Goal: Information Seeking & Learning: Learn about a topic

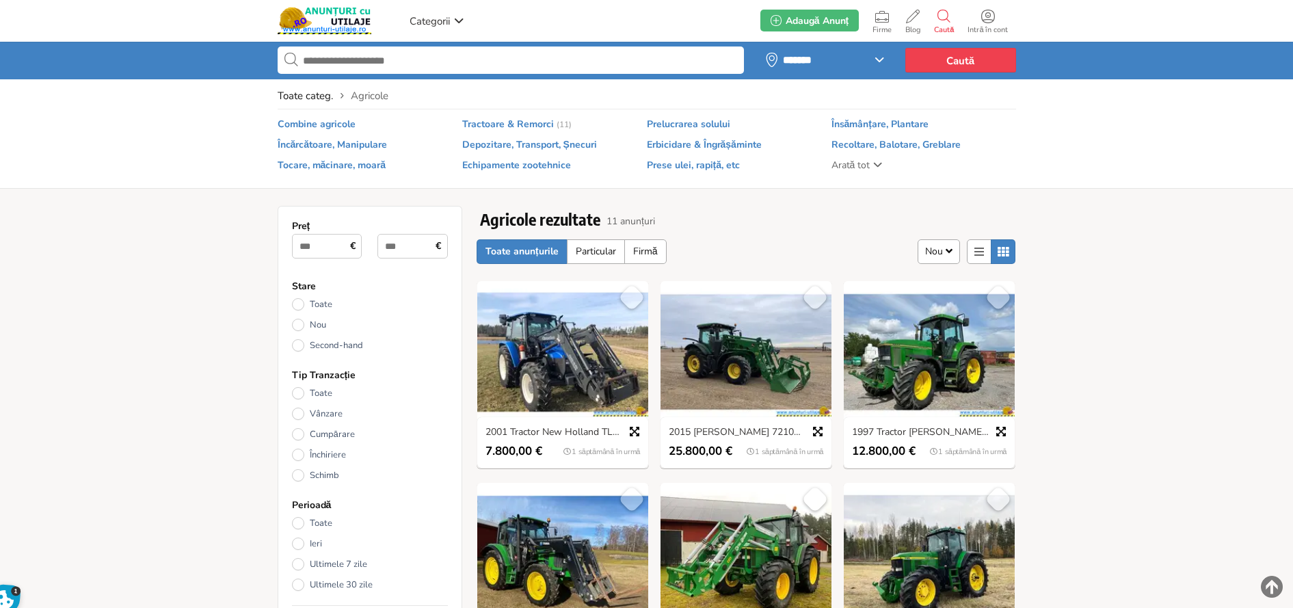
click at [536, 325] on img at bounding box center [562, 352] width 171 height 142
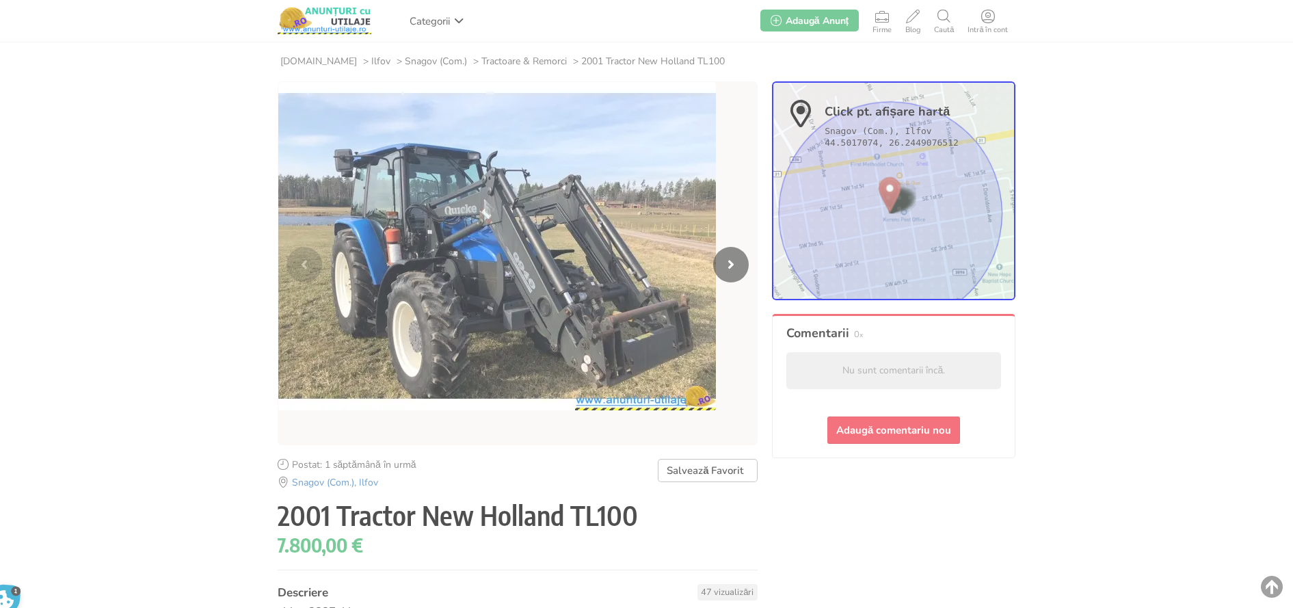
click at [509, 63] on span "Tractoare & Remorci" at bounding box center [523, 61] width 85 height 12
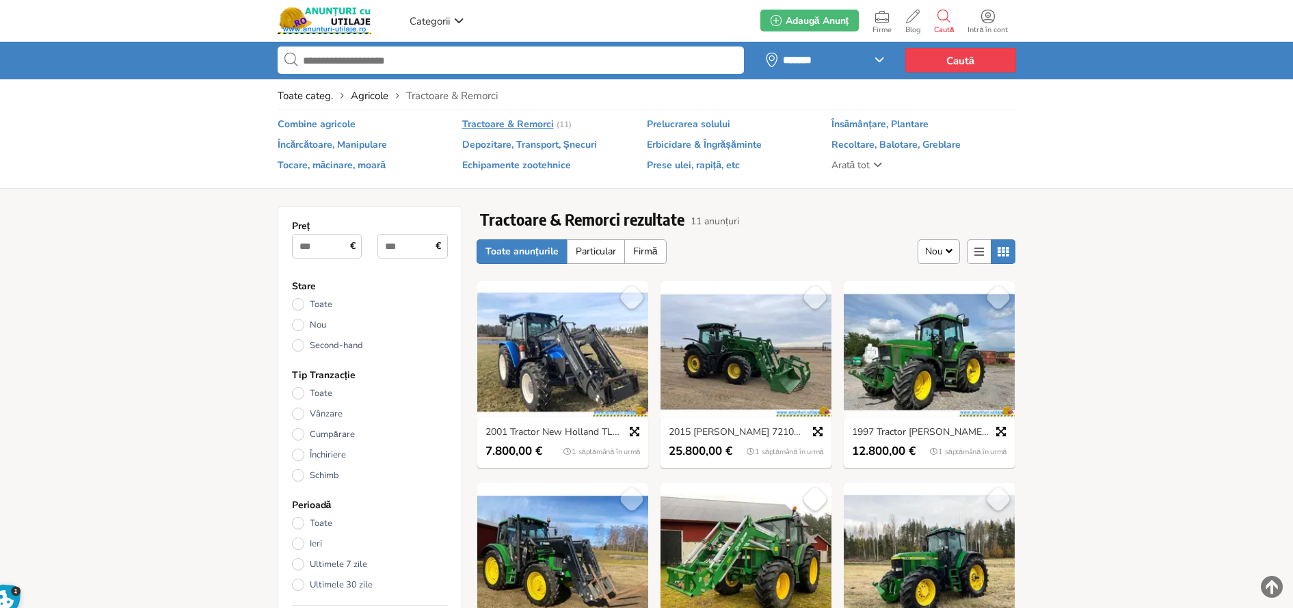
click at [340, 123] on span "Combine agricole" at bounding box center [317, 124] width 78 height 12
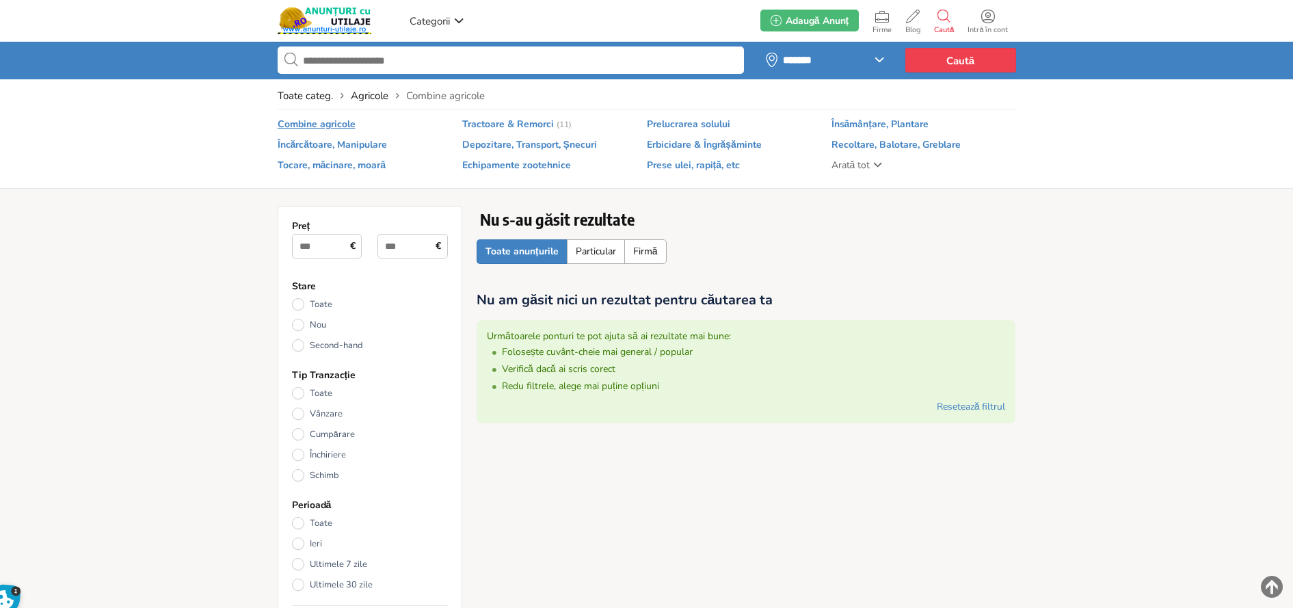
click at [860, 167] on span "Arată tot" at bounding box center [851, 165] width 39 height 12
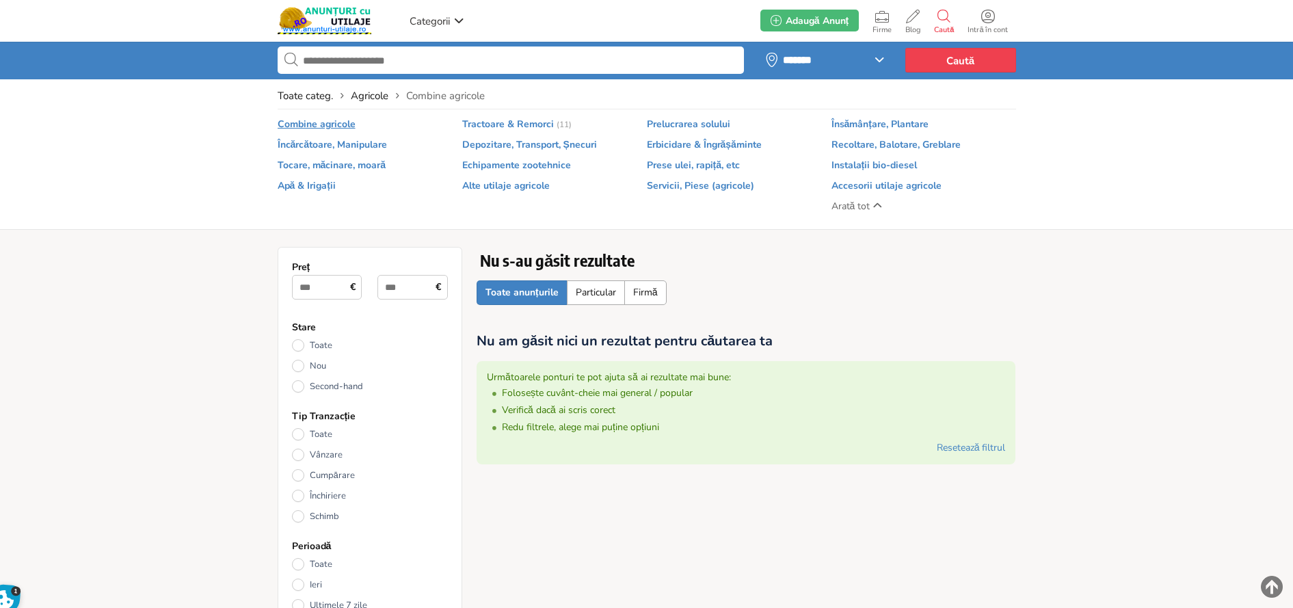
click at [671, 145] on span "Erbicidare & Îngrășăminte" at bounding box center [704, 145] width 115 height 12
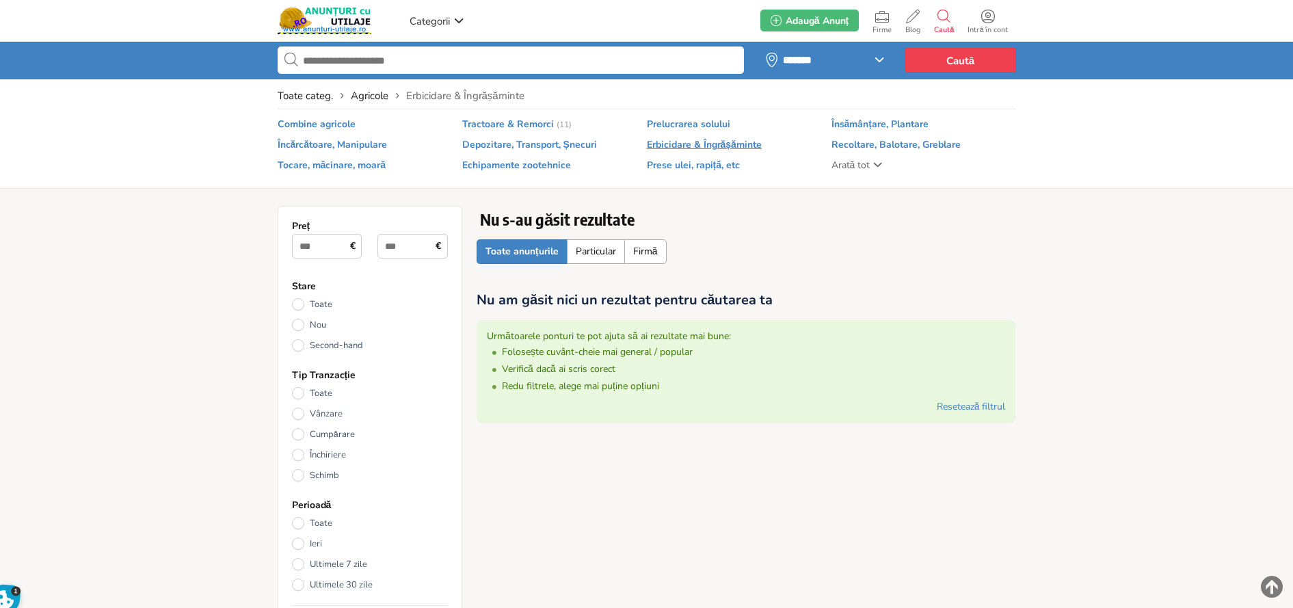
click at [493, 124] on span "Tractoare & Remorci" at bounding box center [508, 124] width 92 height 12
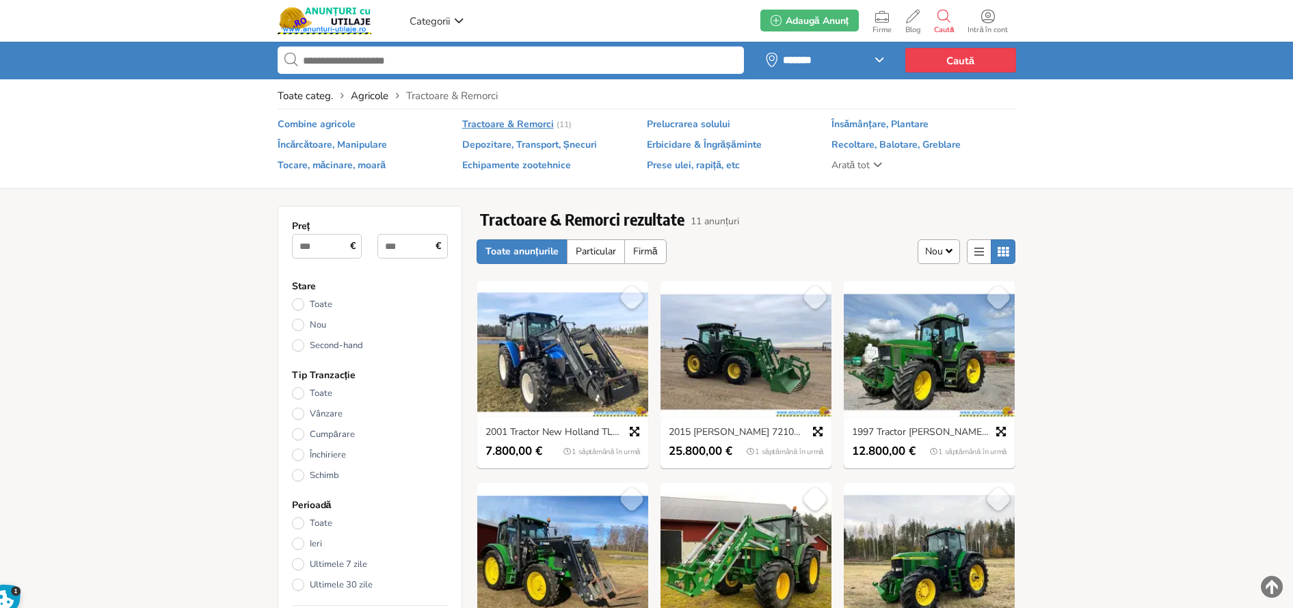
click at [548, 380] on img at bounding box center [562, 352] width 171 height 142
